Goal: Information Seeking & Learning: Learn about a topic

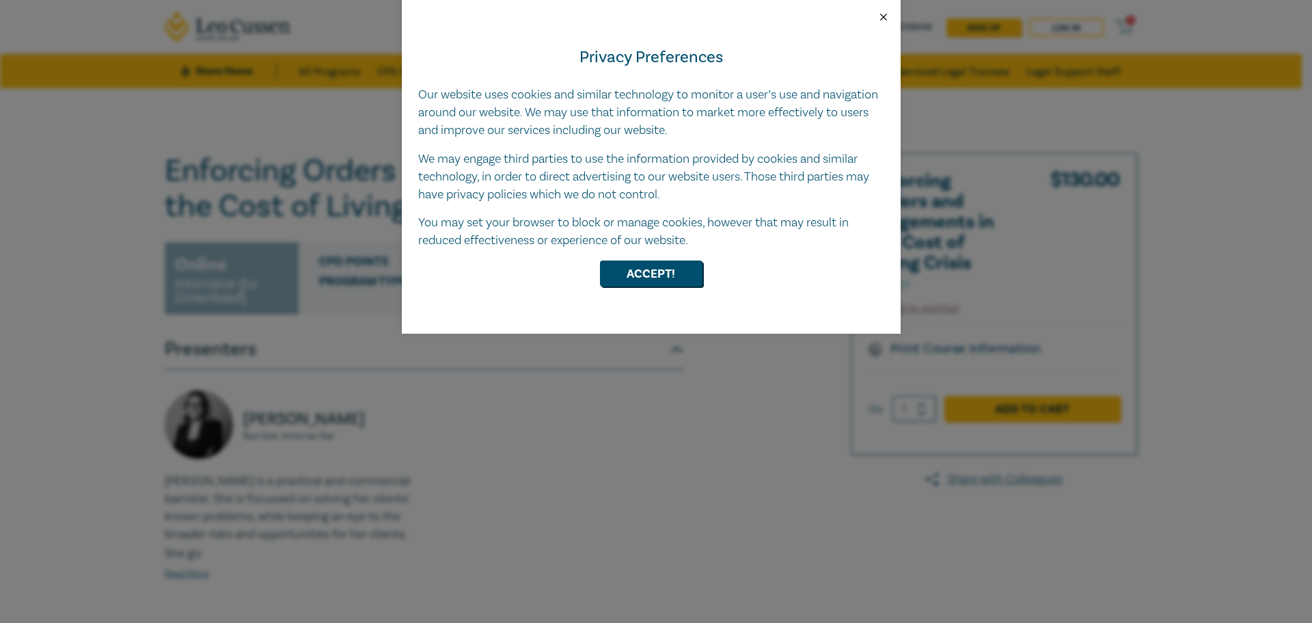
click at [886, 12] on button "Close" at bounding box center [884, 17] width 12 height 12
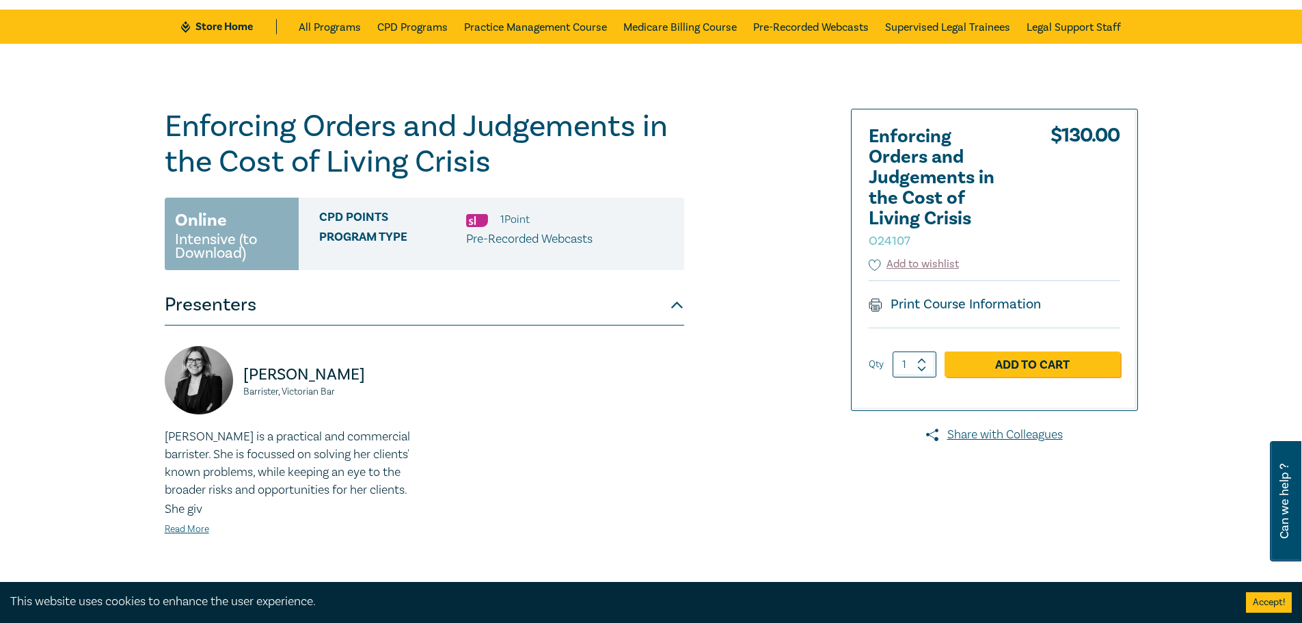
scroll to position [205, 0]
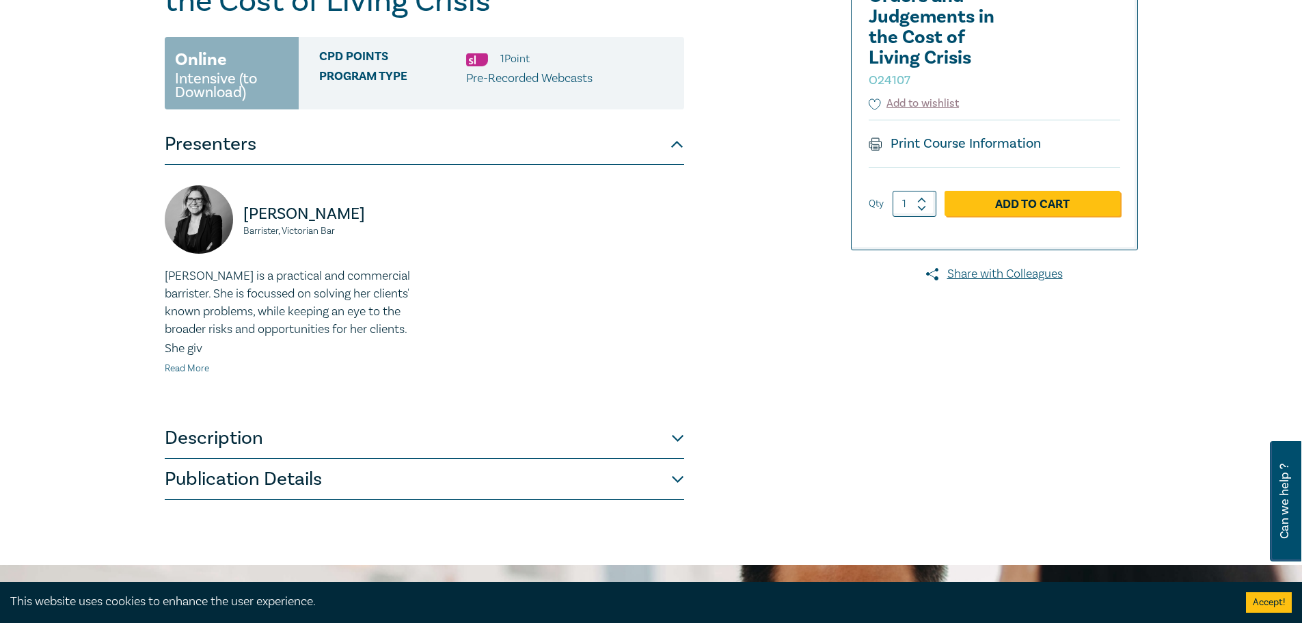
click at [186, 371] on link "Read More" at bounding box center [187, 368] width 44 height 12
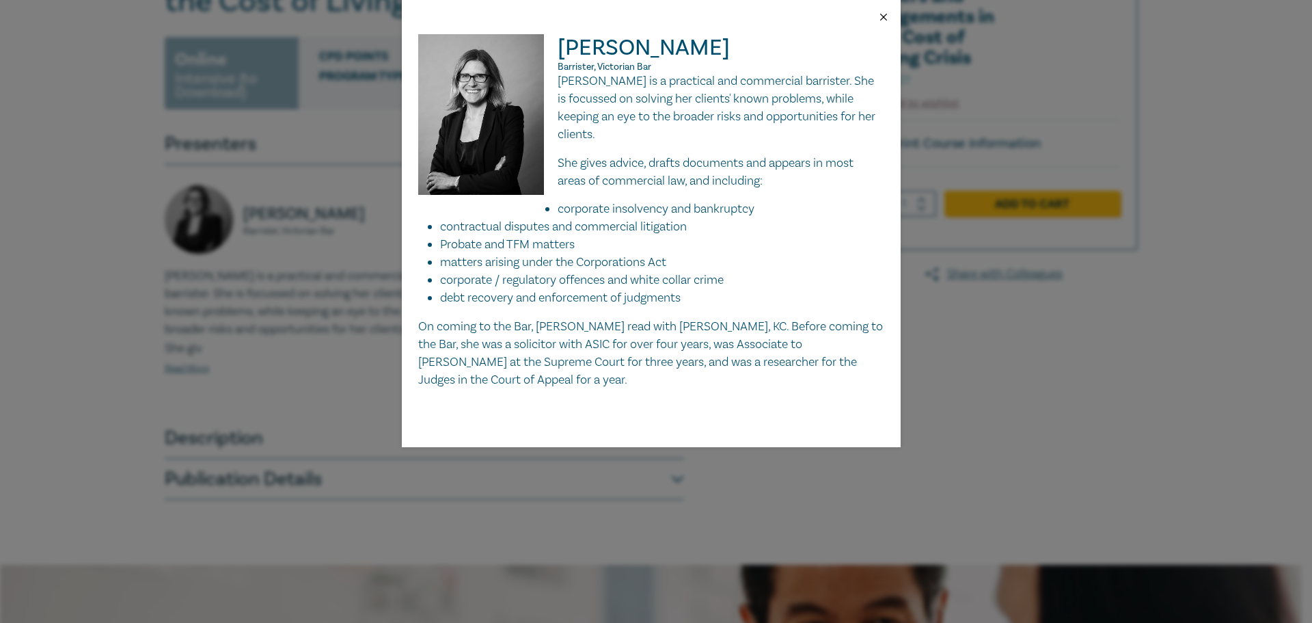
click at [886, 18] on button "Close" at bounding box center [884, 17] width 12 height 12
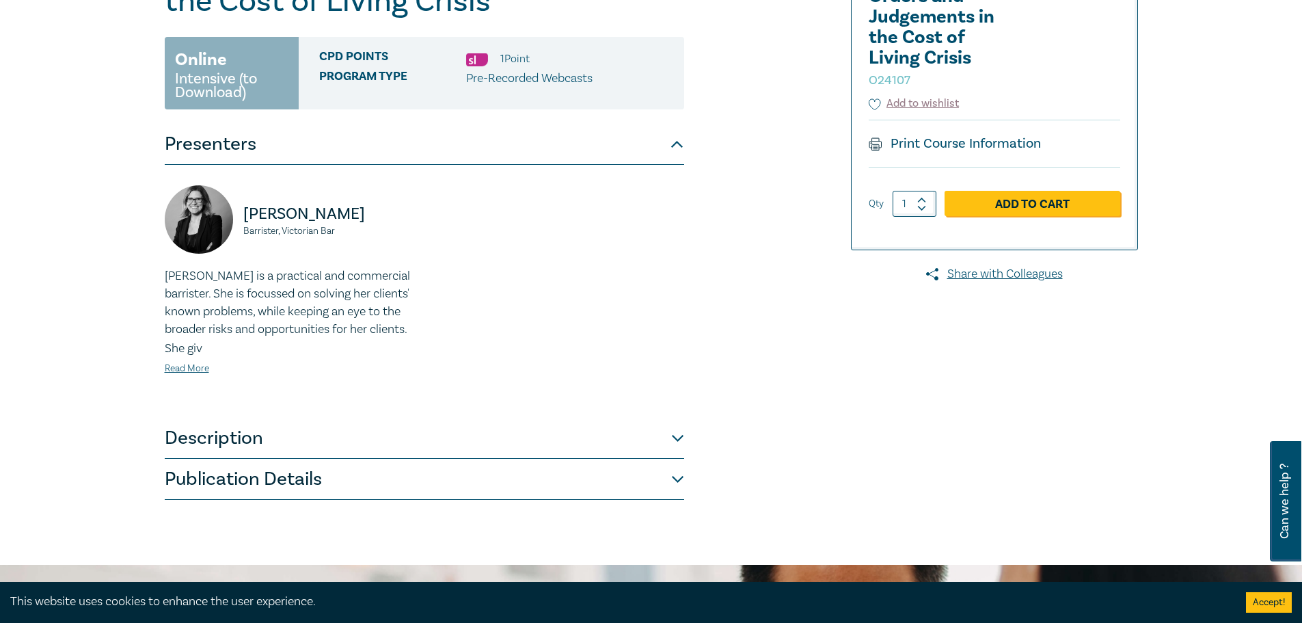
click at [618, 449] on button "Description" at bounding box center [424, 438] width 519 height 41
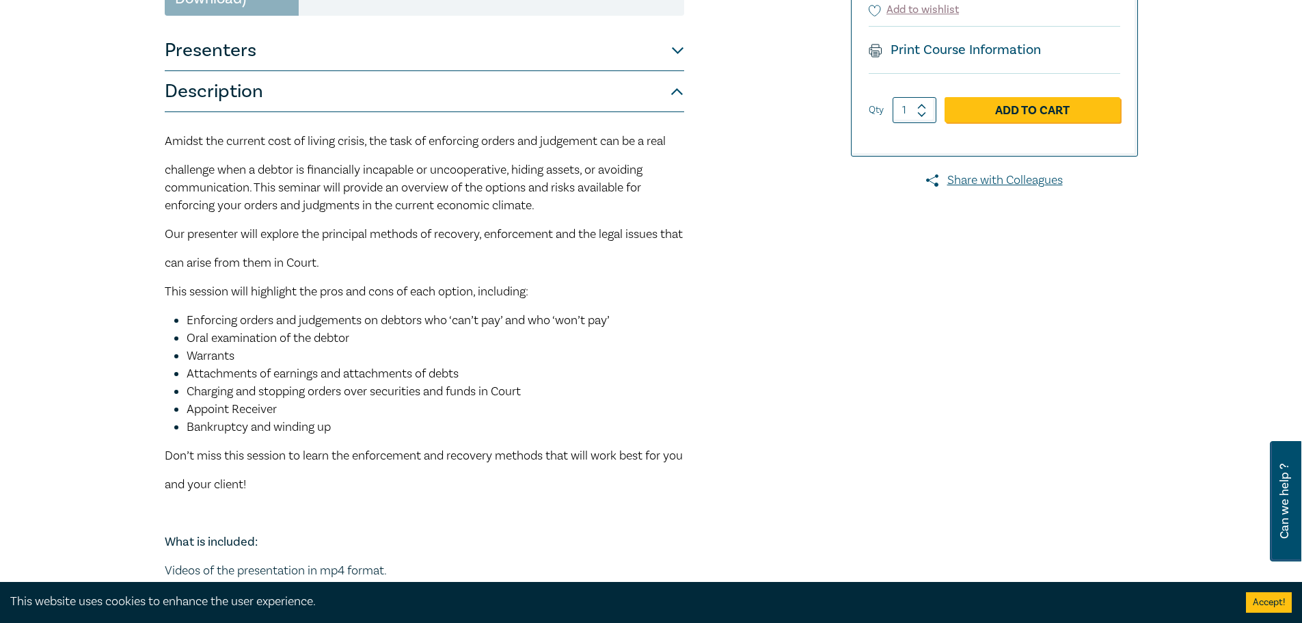
scroll to position [273, 0]
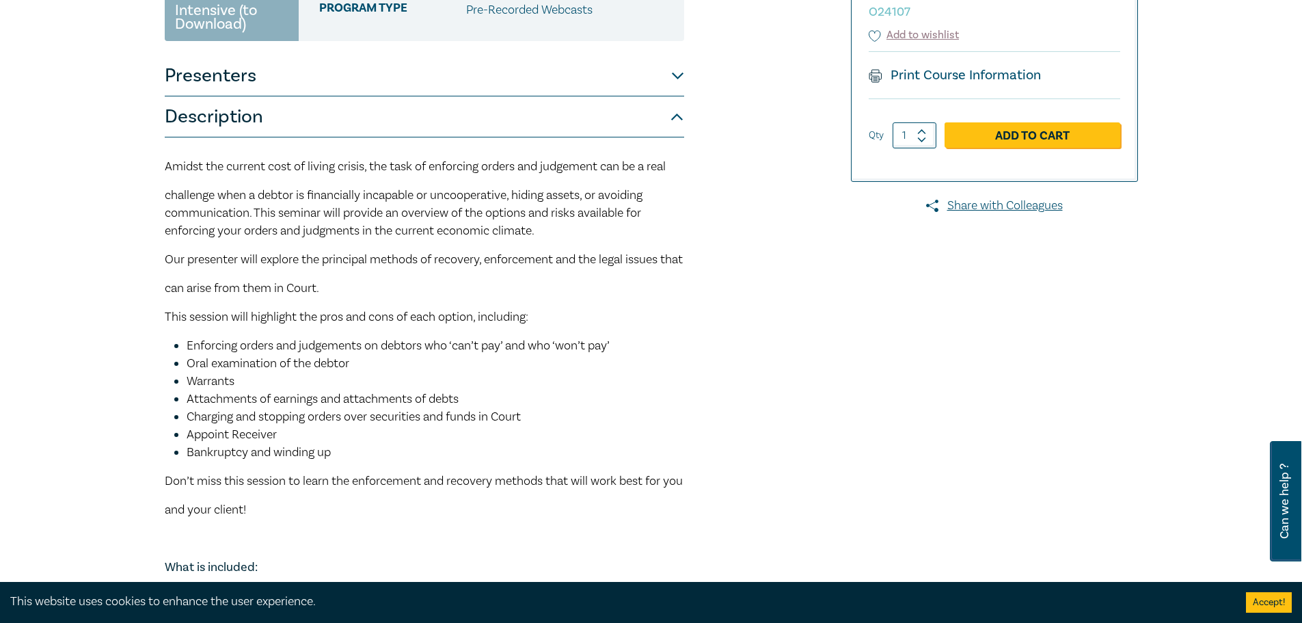
click at [748, 200] on div "Enforcing Orders and Judgements in the Cost of Living Crisis O24107 Online Inte…" at bounding box center [487, 308] width 660 height 856
click at [676, 112] on button "Description" at bounding box center [424, 116] width 519 height 41
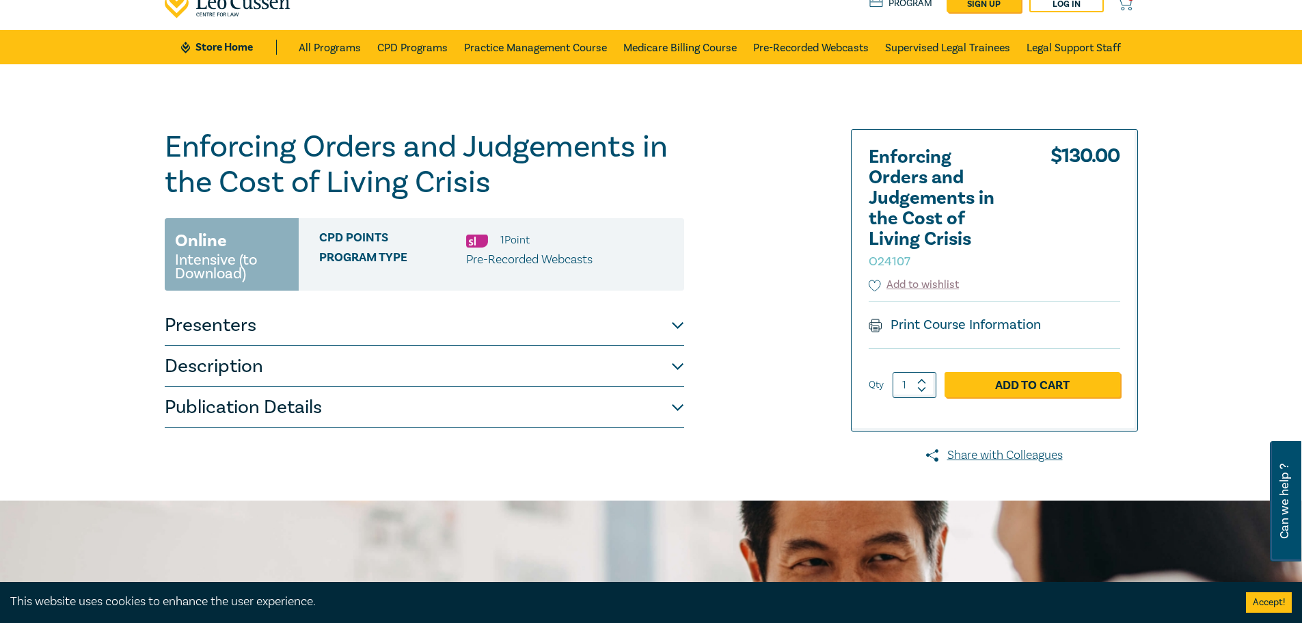
scroll to position [0, 0]
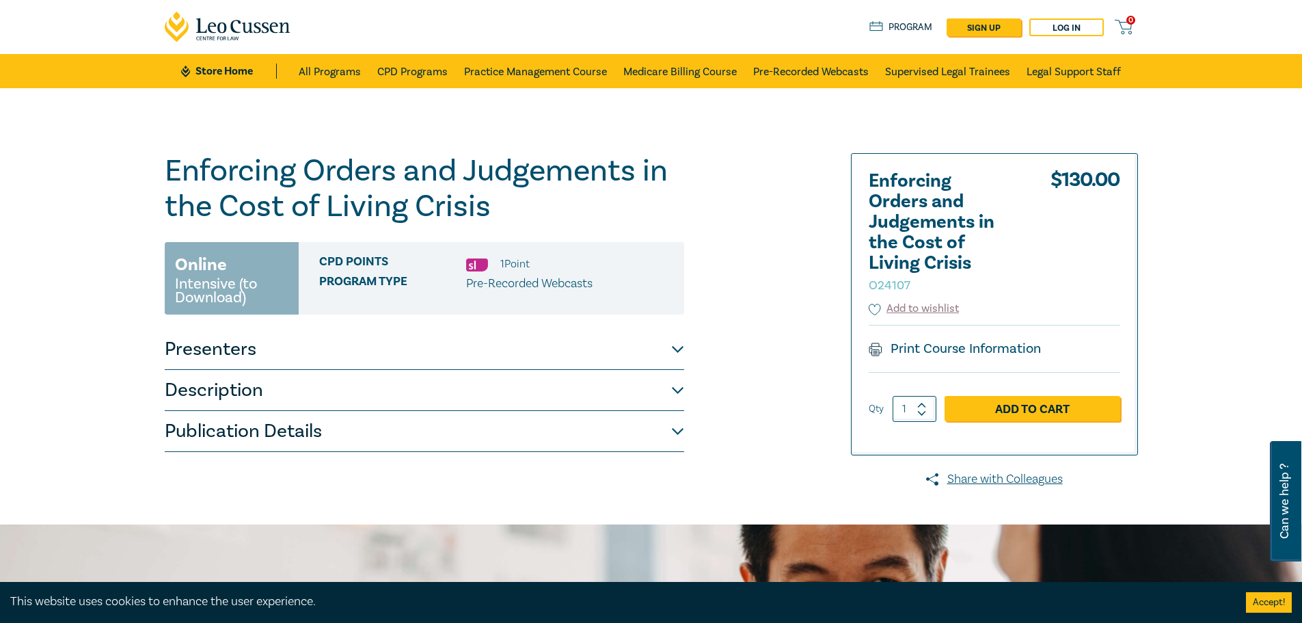
click at [528, 358] on button "Presenters" at bounding box center [424, 349] width 519 height 41
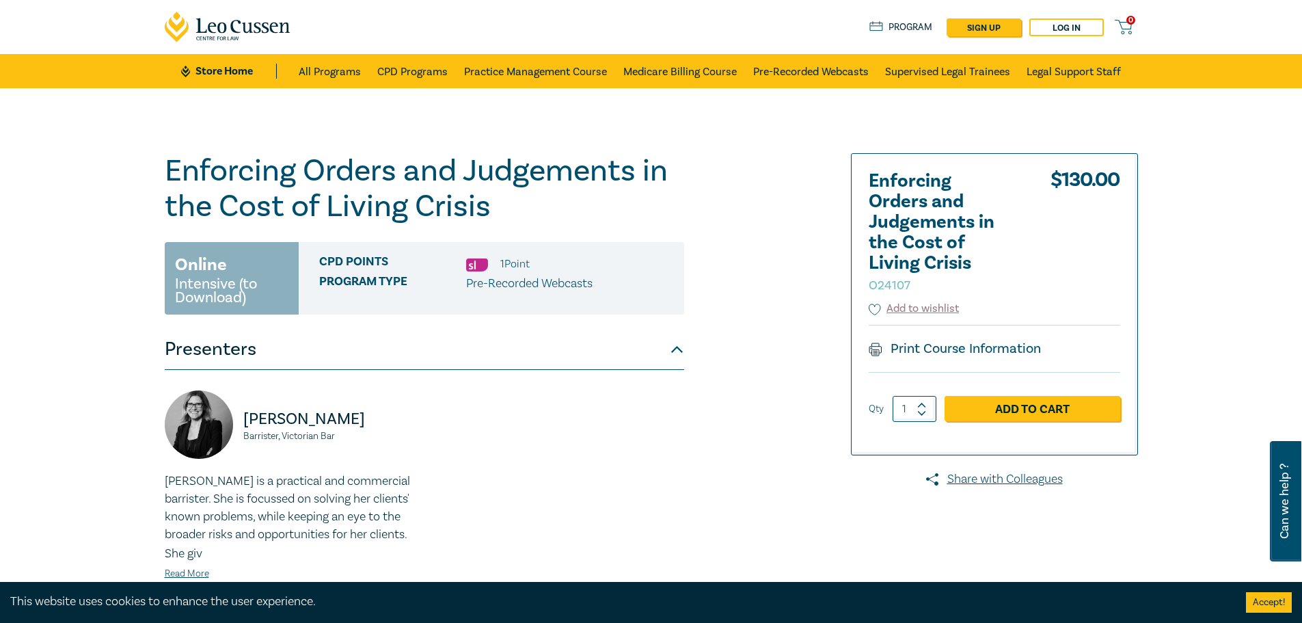
scroll to position [342, 0]
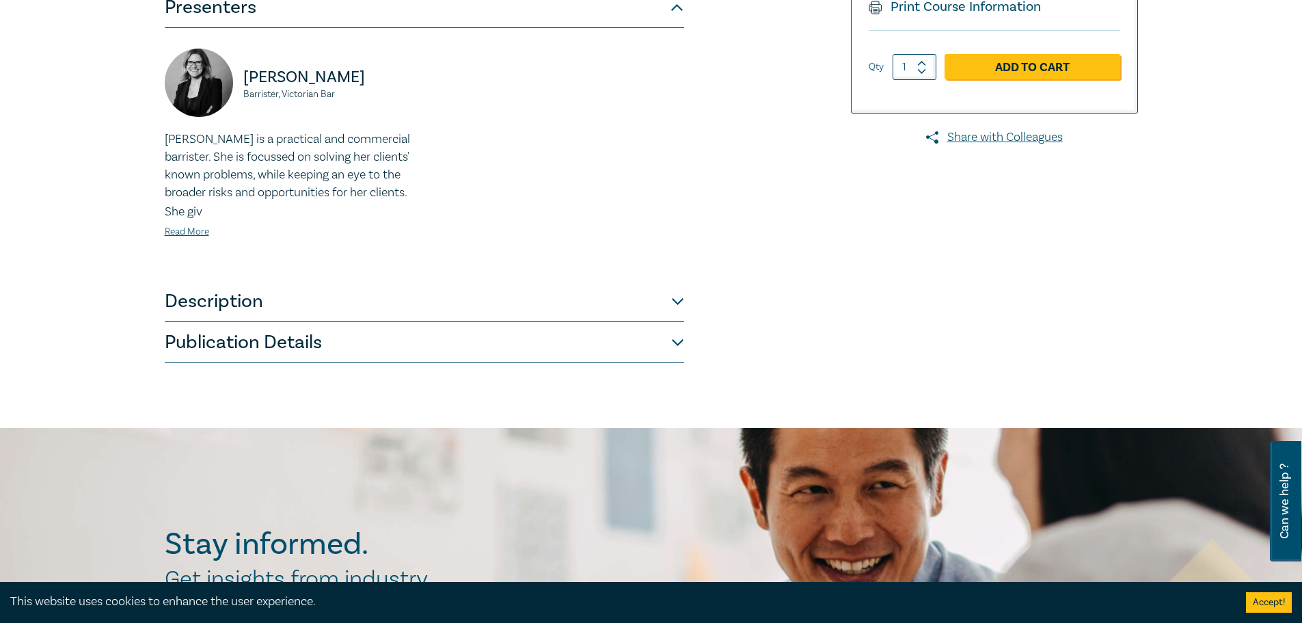
click at [500, 321] on button "Description" at bounding box center [424, 301] width 519 height 41
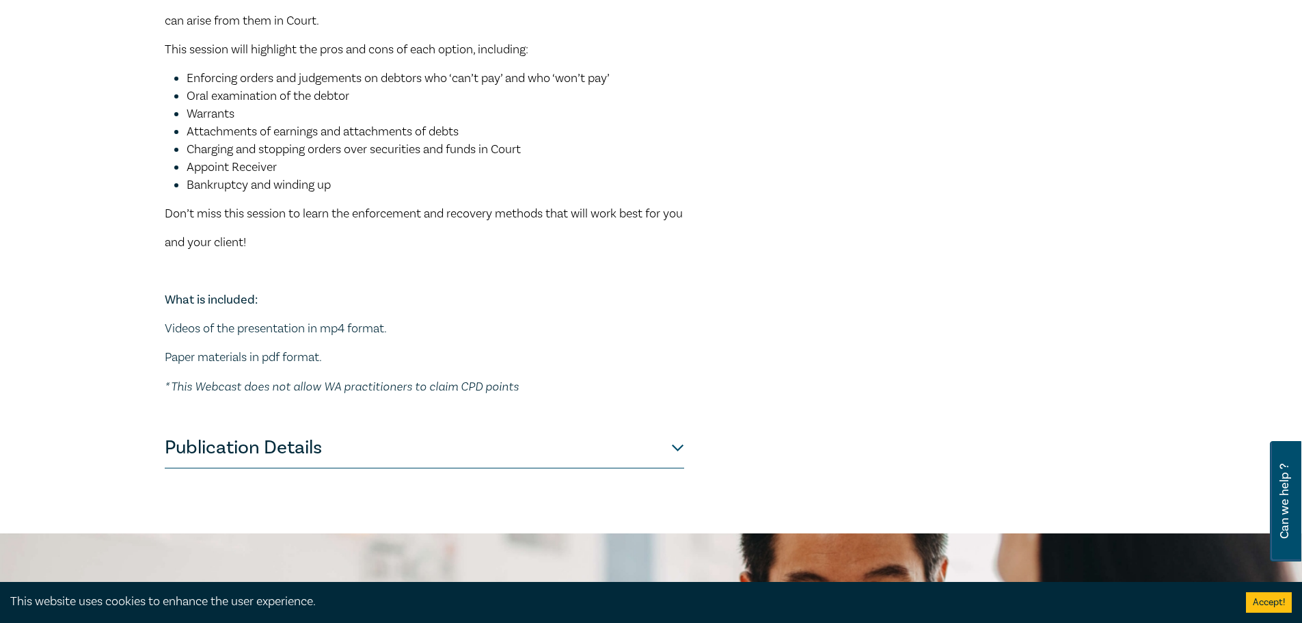
scroll to position [547, 0]
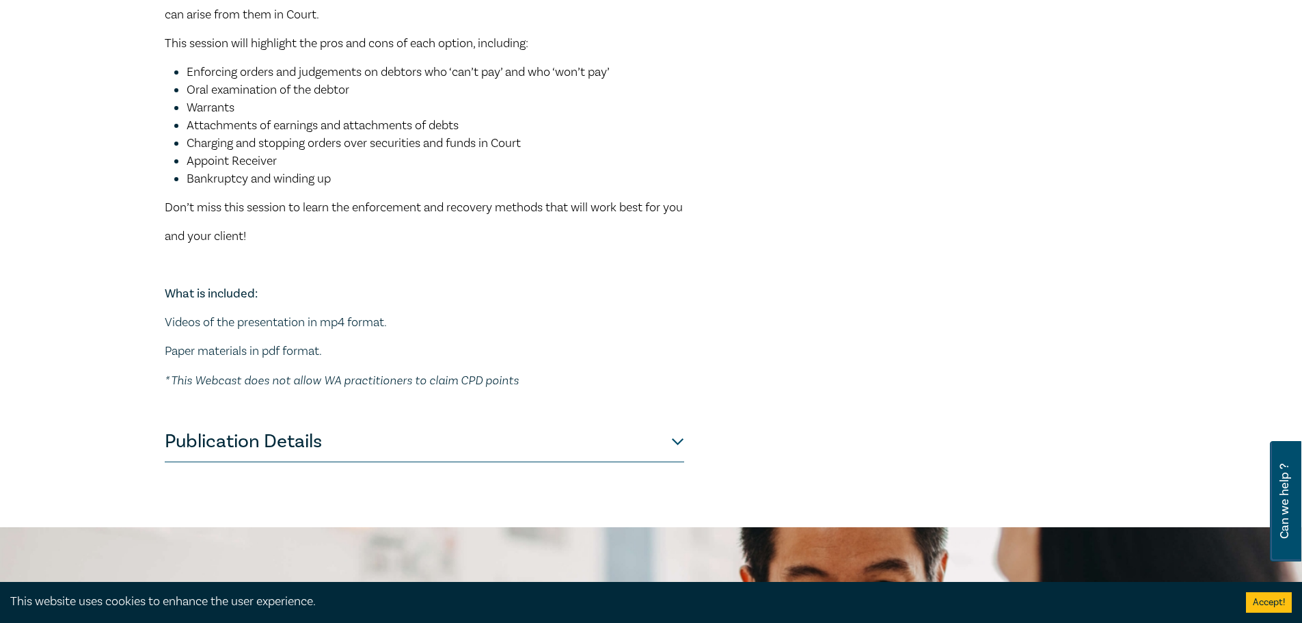
click at [490, 462] on button "Publication Details" at bounding box center [424, 441] width 519 height 41
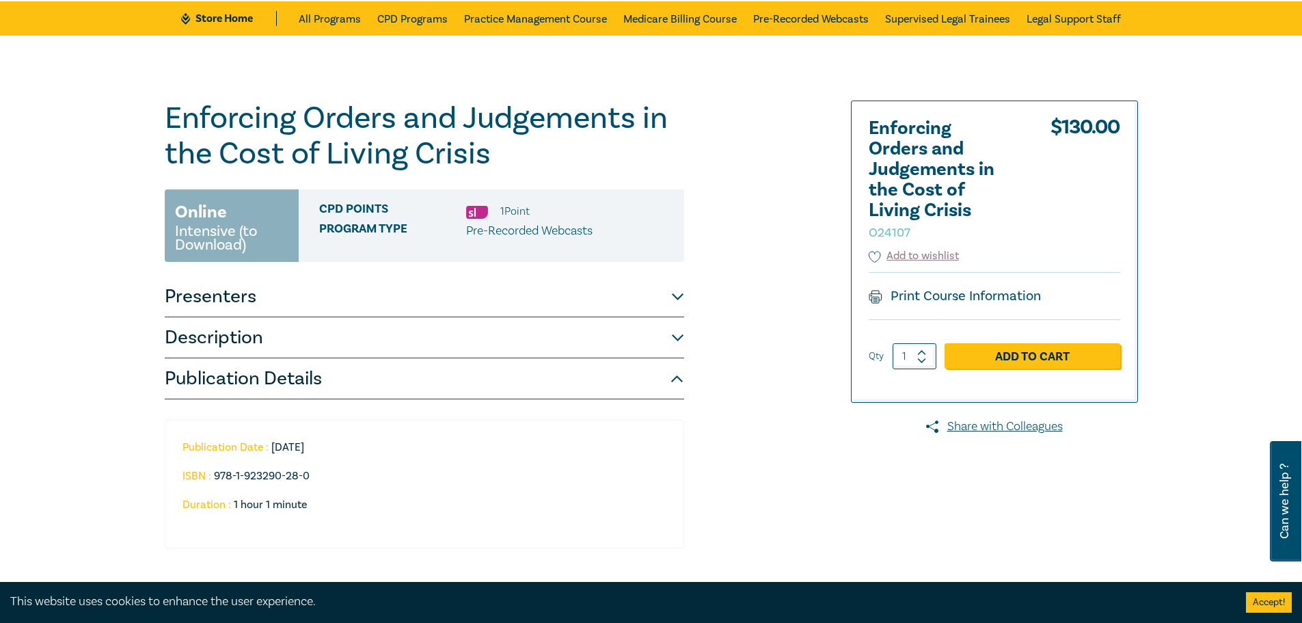
scroll to position [0, 0]
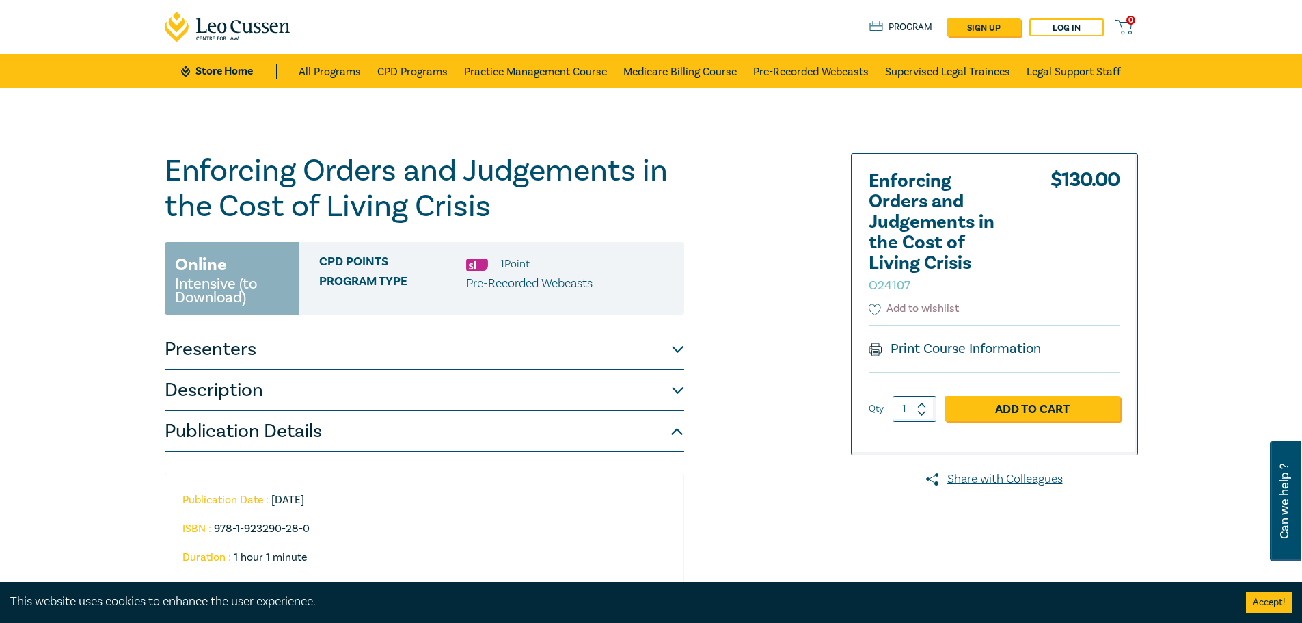
click at [795, 243] on div "Enforcing Orders and Judgements in the Cost of Living Crisis O24107 Online Inte…" at bounding box center [487, 392] width 660 height 478
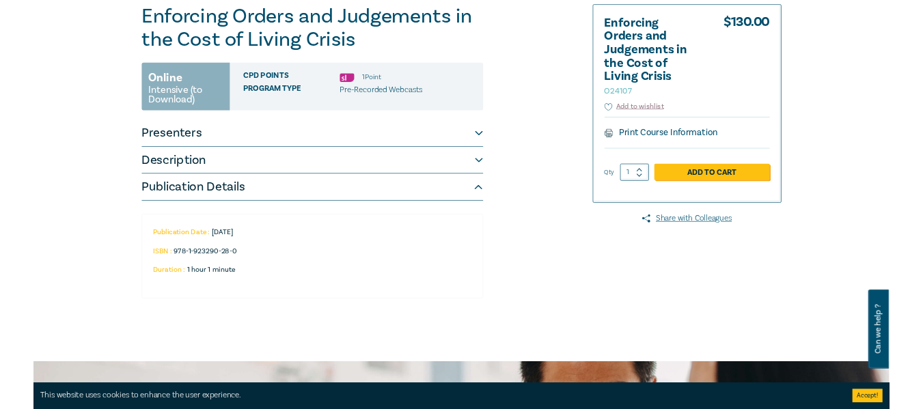
scroll to position [137, 0]
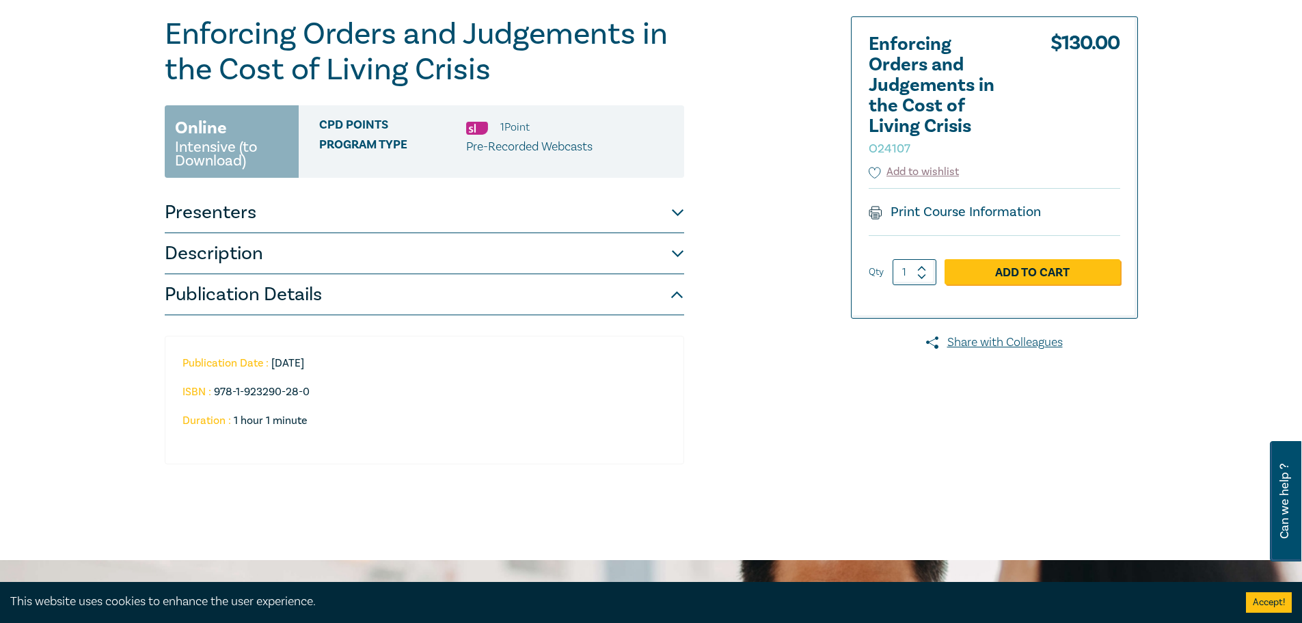
click at [675, 219] on button "Presenters" at bounding box center [424, 212] width 519 height 41
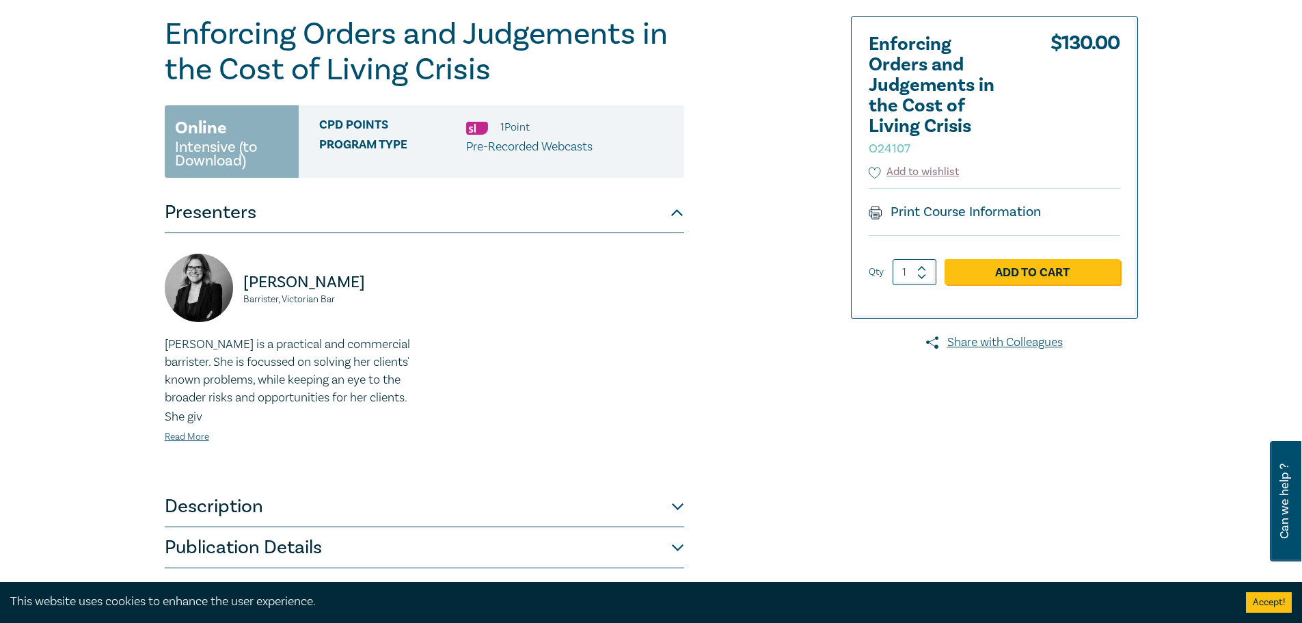
click at [675, 219] on button "Presenters" at bounding box center [424, 212] width 519 height 41
